Goal: Information Seeking & Learning: Learn about a topic

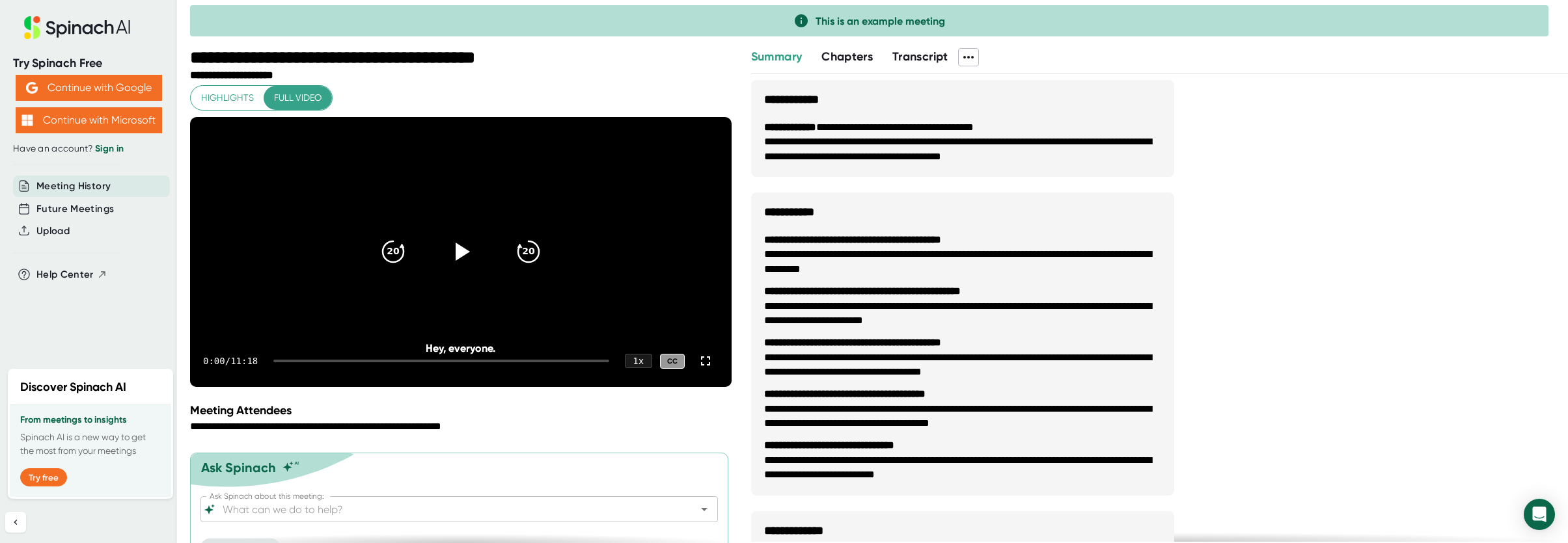
click at [850, 62] on span "Chapters" at bounding box center [847, 56] width 51 height 14
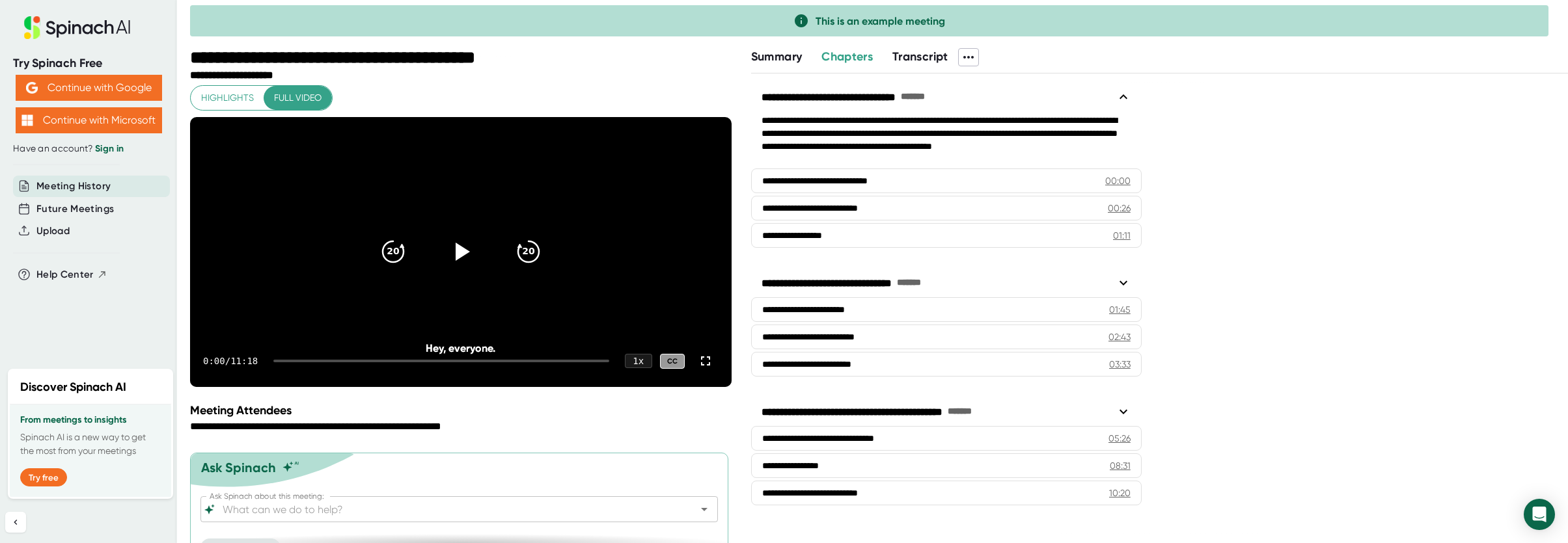
click at [926, 55] on span "Transcript" at bounding box center [921, 56] width 56 height 14
